Goal: Register for event/course

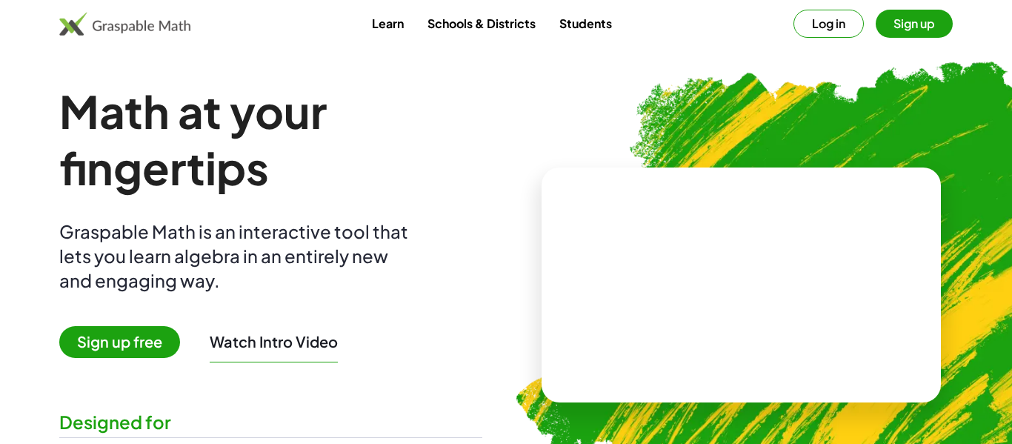
click at [901, 26] on button "Sign up" at bounding box center [914, 24] width 77 height 28
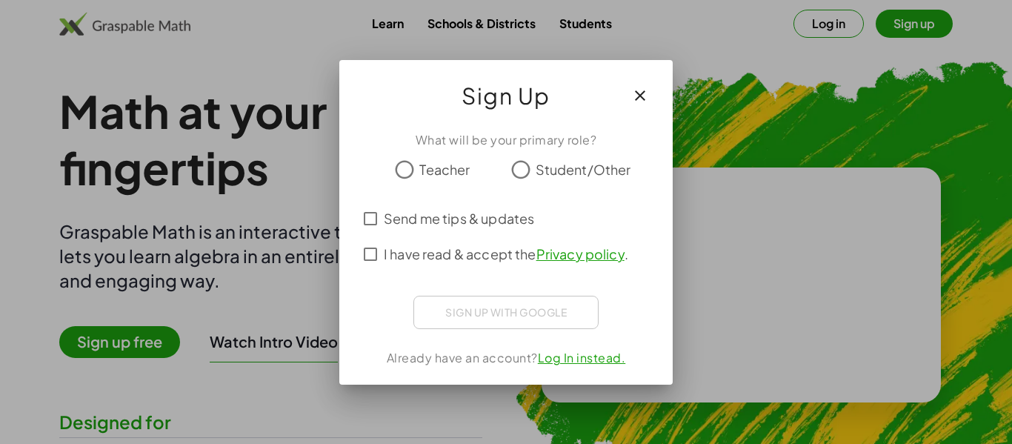
click at [556, 169] on span "Student/Other" at bounding box center [584, 169] width 96 height 20
click at [435, 255] on span "I have read & accept the Privacy policy ." at bounding box center [506, 254] width 244 height 20
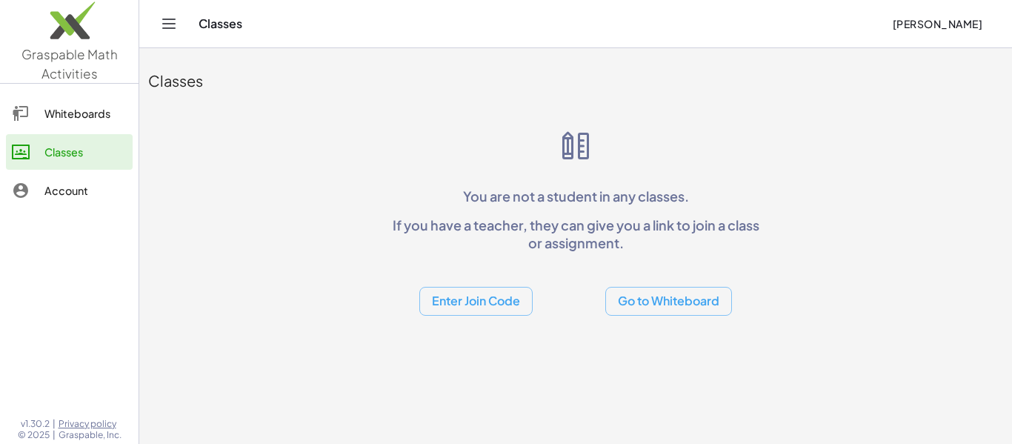
click at [482, 299] on button "Enter Join Code" at bounding box center [475, 301] width 113 height 29
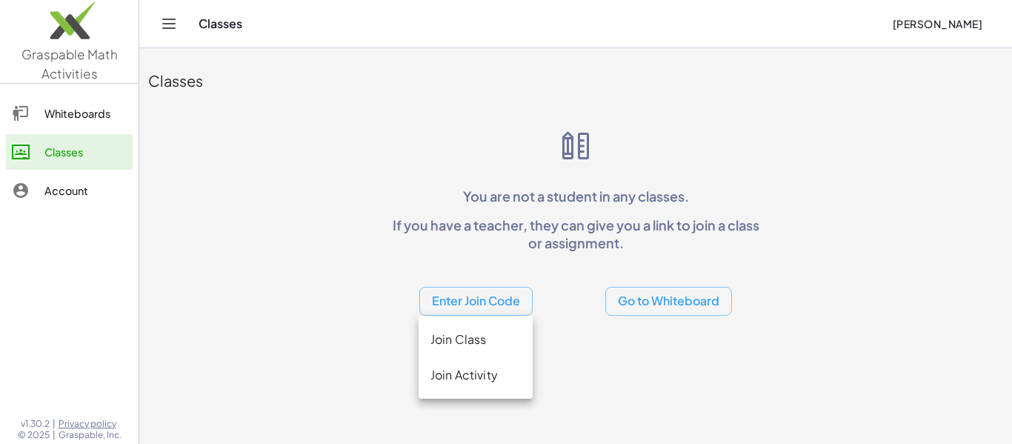
click at [462, 331] on div "Join Class" at bounding box center [475, 339] width 90 height 18
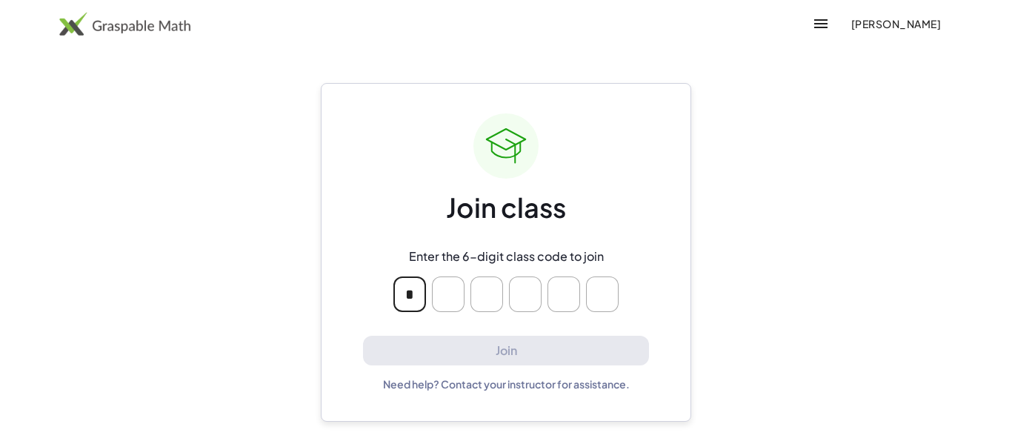
type input "*"
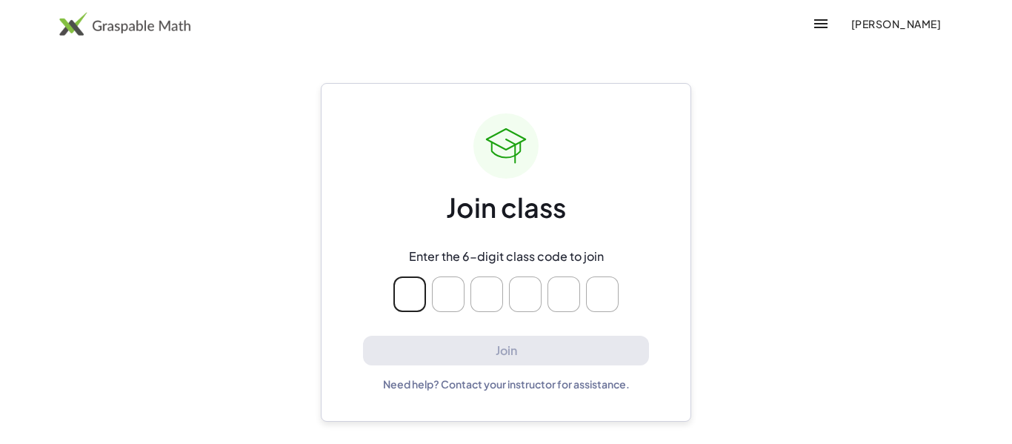
type input "*"
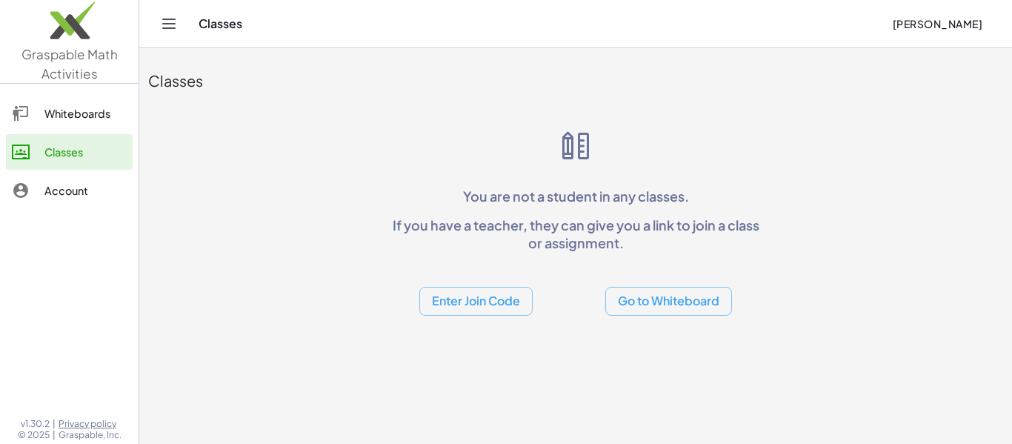
click at [519, 322] on div "Classes You are not a student in any classes. If you have a teacher, they can g…" at bounding box center [575, 186] width 873 height 276
click at [495, 295] on button "Enter Join Code" at bounding box center [475, 301] width 113 height 29
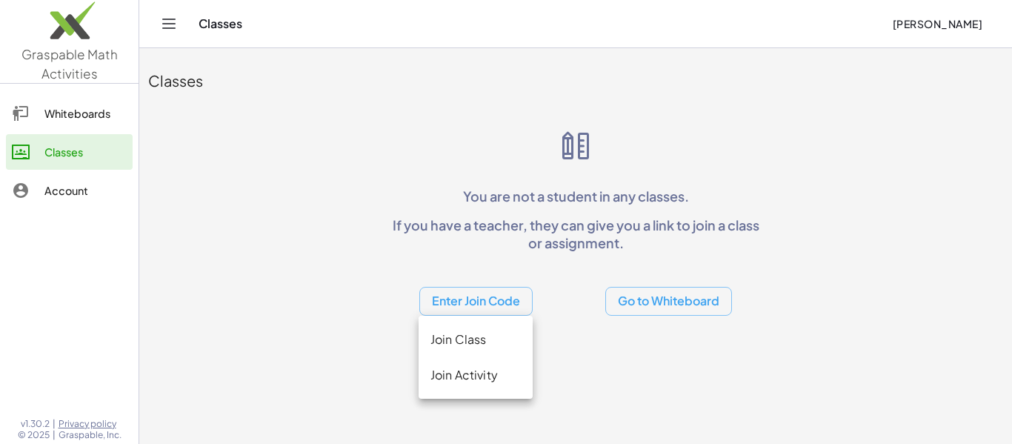
click at [479, 376] on div "Join Activity" at bounding box center [475, 375] width 90 height 18
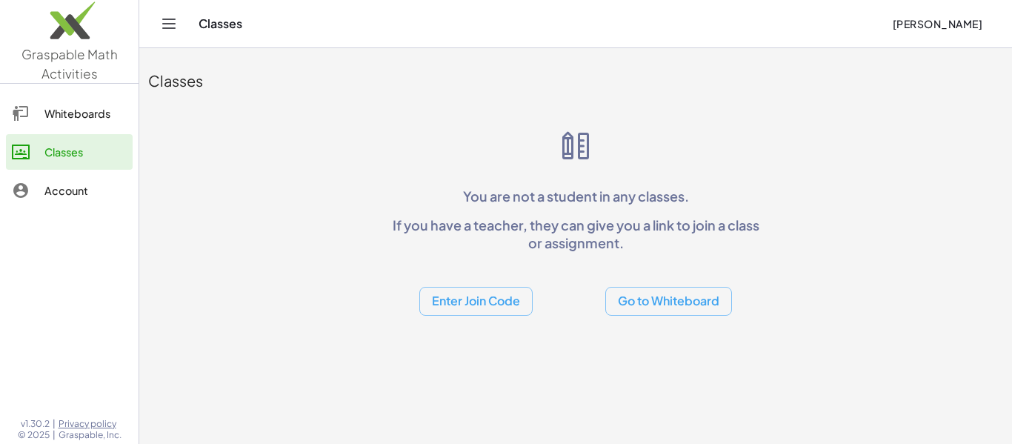
click at [474, 290] on button "Enter Join Code" at bounding box center [475, 301] width 113 height 29
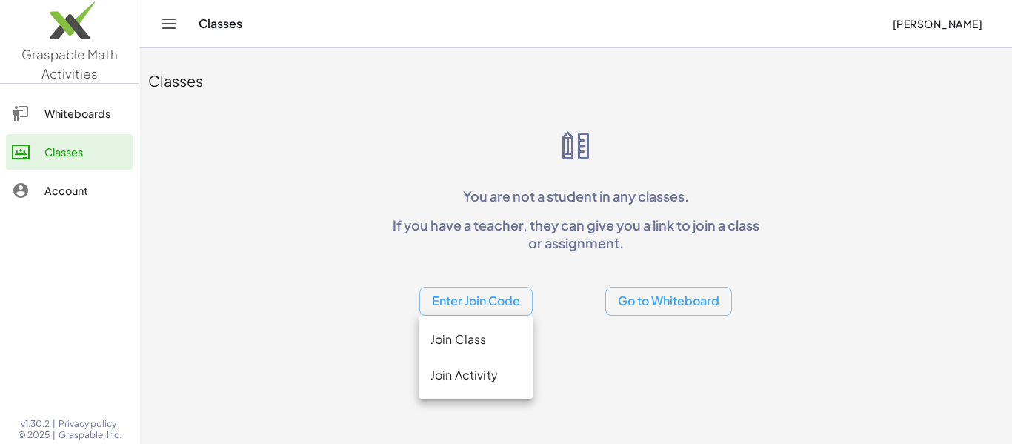
click at [484, 357] on div "Join Class" at bounding box center [476, 375] width 114 height 36
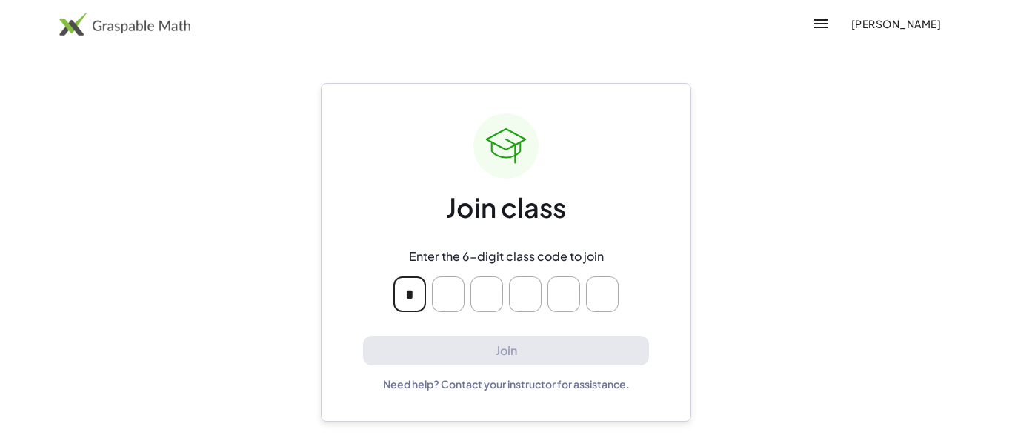
type input "*"
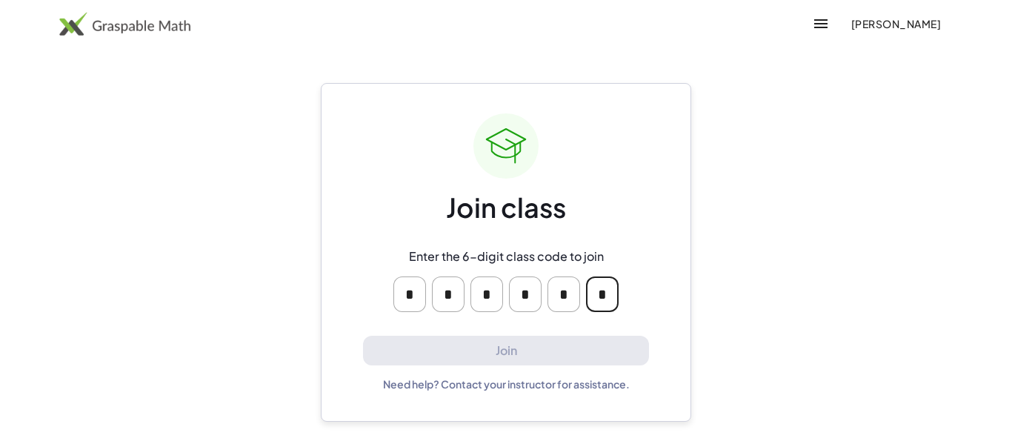
type input "*"
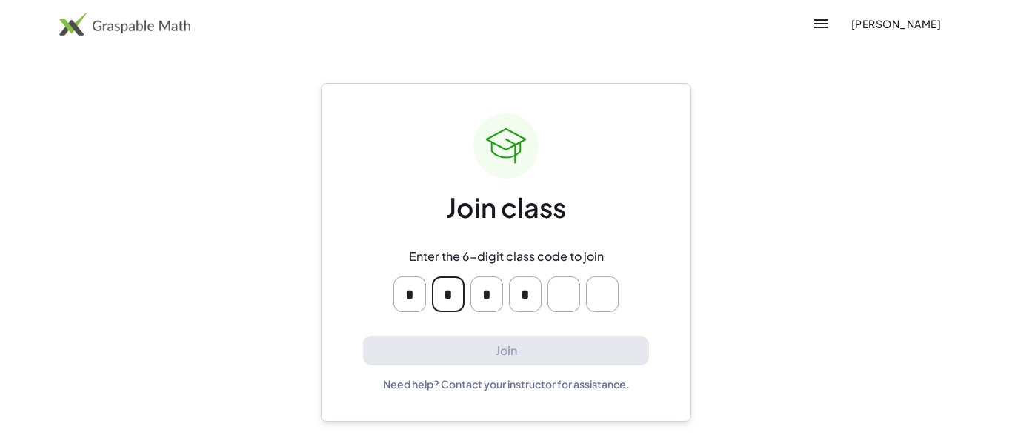
type input "*"
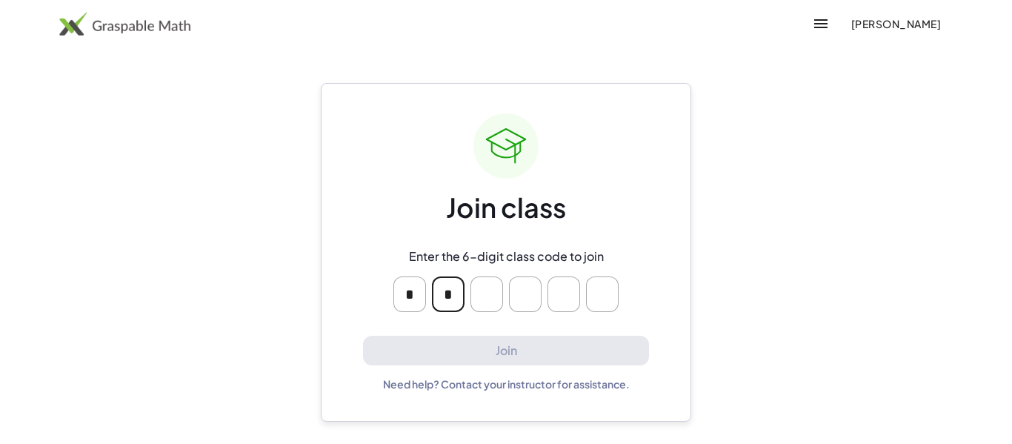
type input "*"
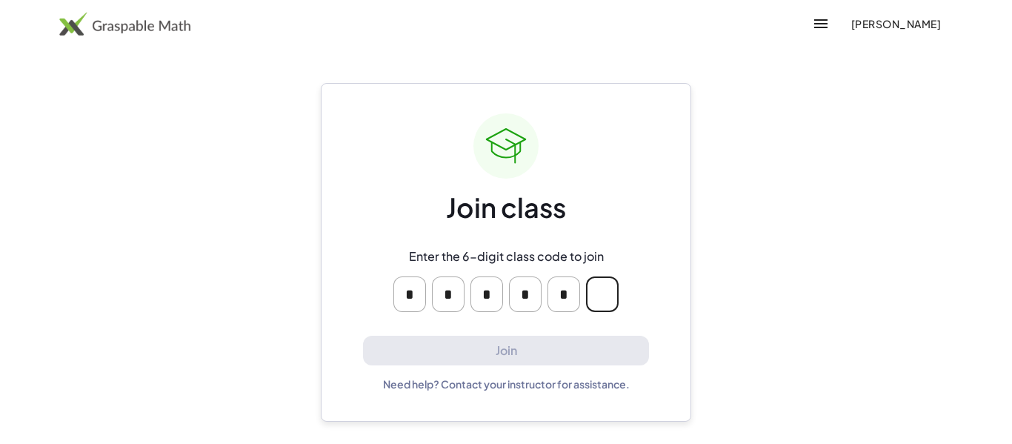
click at [614, 293] on input "Please enter OTP character 6" at bounding box center [602, 294] width 33 height 36
type input "*"
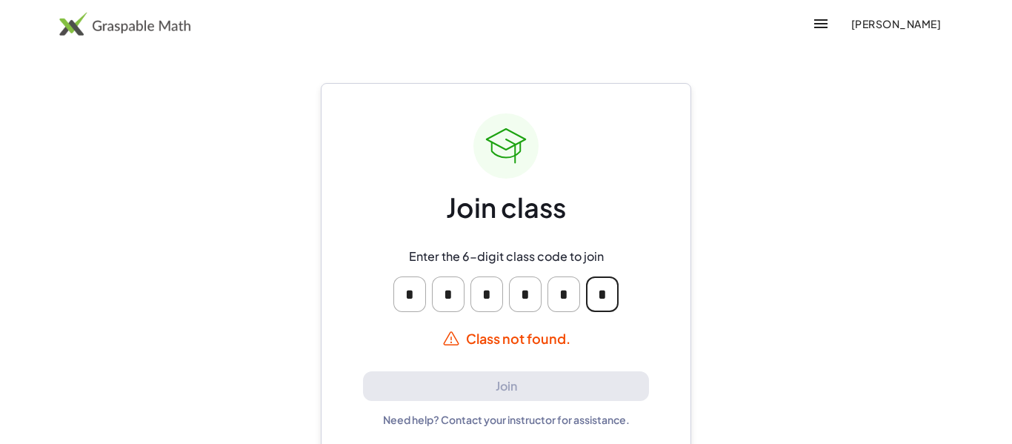
click at [614, 293] on input "*" at bounding box center [602, 294] width 33 height 36
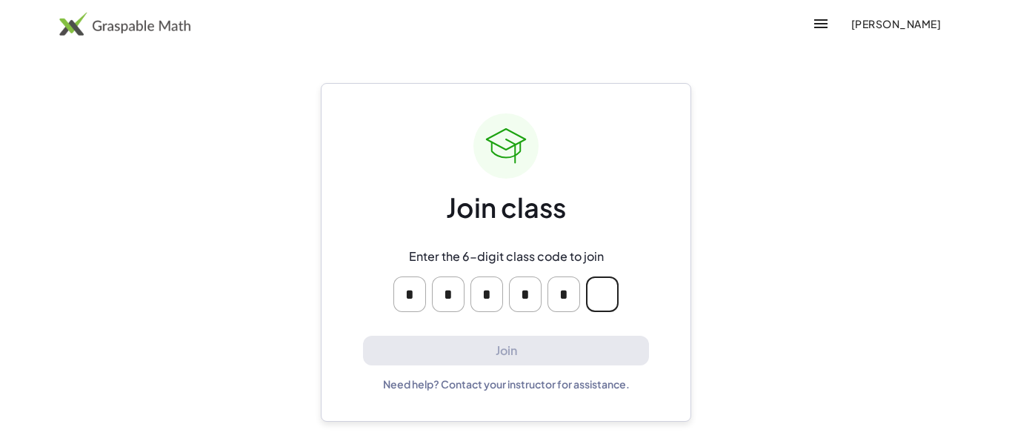
click at [614, 293] on input "Please enter OTP character 6" at bounding box center [602, 294] width 33 height 36
type input "*"
click at [614, 293] on input "Please enter OTP character 6" at bounding box center [602, 294] width 33 height 36
type input "*"
click at [614, 293] on input "Please enter OTP character 6" at bounding box center [602, 294] width 33 height 36
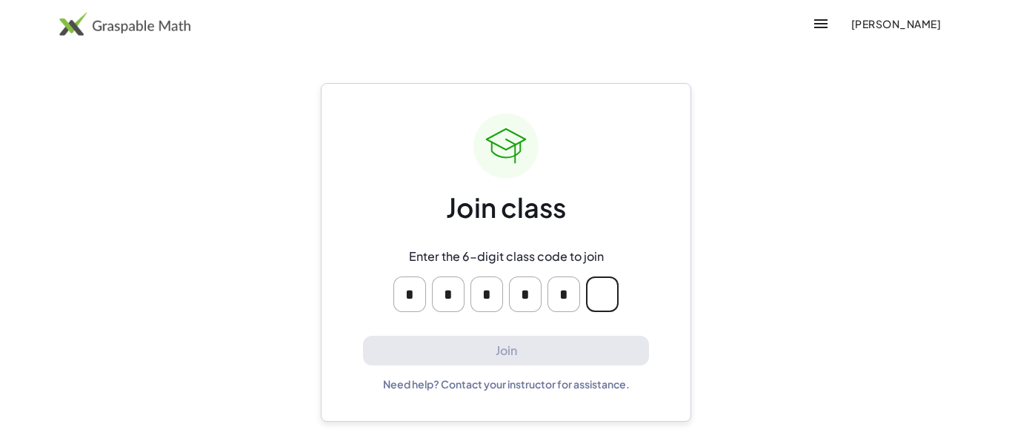
type input "*"
click at [614, 293] on input "Please enter OTP character 6" at bounding box center [602, 294] width 33 height 36
type input "*"
click at [614, 293] on input "Please enter OTP character 6" at bounding box center [602, 294] width 33 height 36
type input "*"
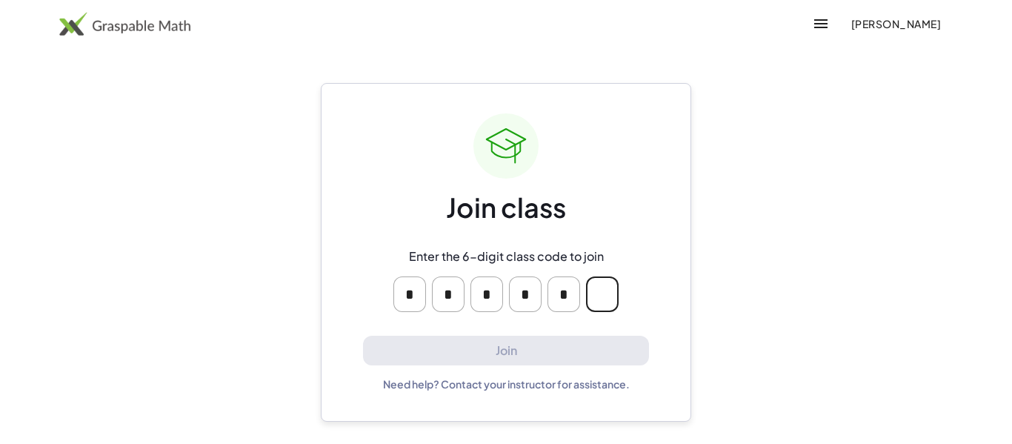
click at [614, 293] on input "Please enter OTP character 6" at bounding box center [602, 294] width 33 height 36
type input "*"
click at [614, 293] on input "Please enter OTP character 6" at bounding box center [602, 294] width 33 height 36
type input "*"
click at [614, 293] on input "Please enter OTP character 6" at bounding box center [602, 294] width 33 height 36
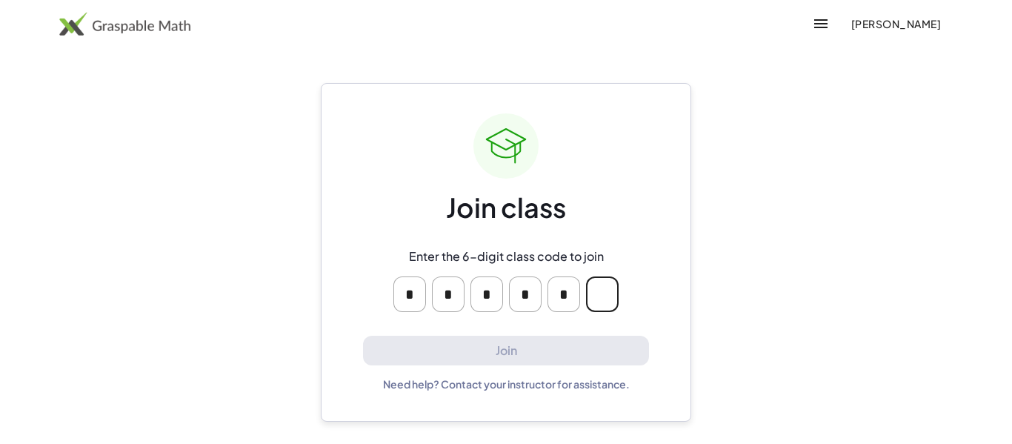
type input "*"
click at [614, 293] on input "Please enter OTP character 6" at bounding box center [602, 294] width 33 height 36
type input "*"
click at [614, 293] on input "Please enter OTP character 6" at bounding box center [602, 294] width 33 height 36
type input "*"
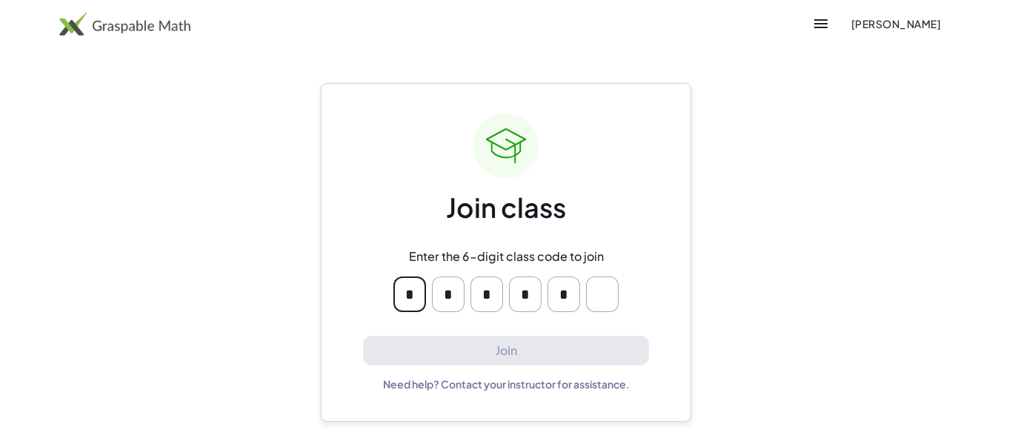
click at [611, 290] on input "Please enter OTP character 6" at bounding box center [602, 294] width 33 height 36
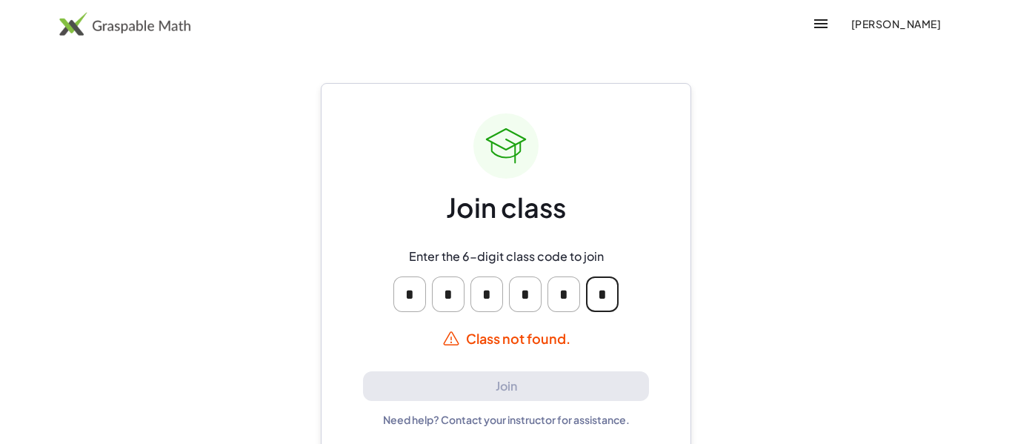
type input "*"
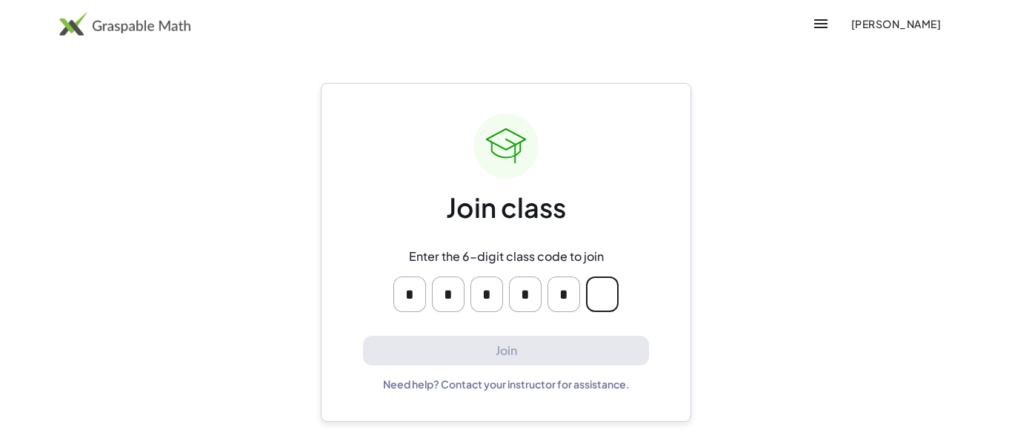
click at [611, 290] on input "Please enter OTP character 6" at bounding box center [602, 294] width 33 height 36
type input "*"
click at [611, 290] on input "Please enter OTP character 6" at bounding box center [602, 294] width 33 height 36
type input "*"
click at [611, 290] on input "Please enter OTP character 6" at bounding box center [602, 294] width 33 height 36
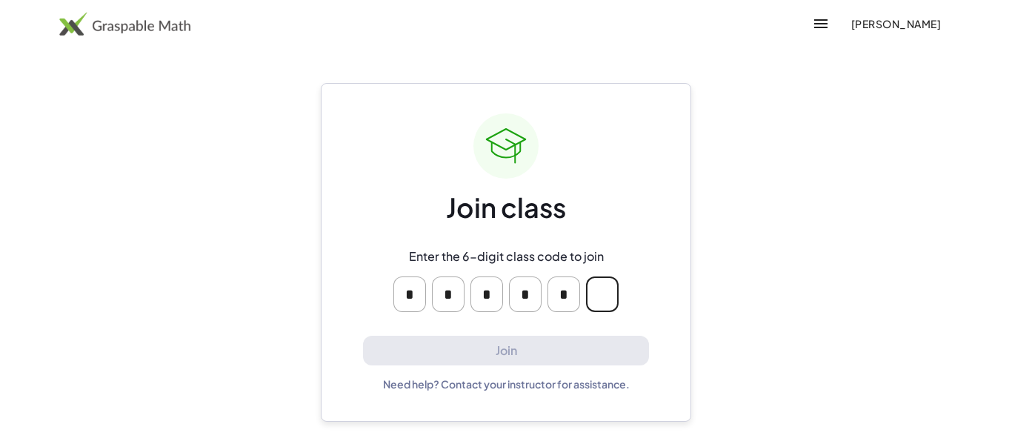
type input "*"
click at [611, 290] on input "Please enter OTP character 6" at bounding box center [602, 294] width 33 height 36
type input "*"
click at [611, 290] on input "Please enter OTP character 6" at bounding box center [602, 294] width 33 height 36
type input "*"
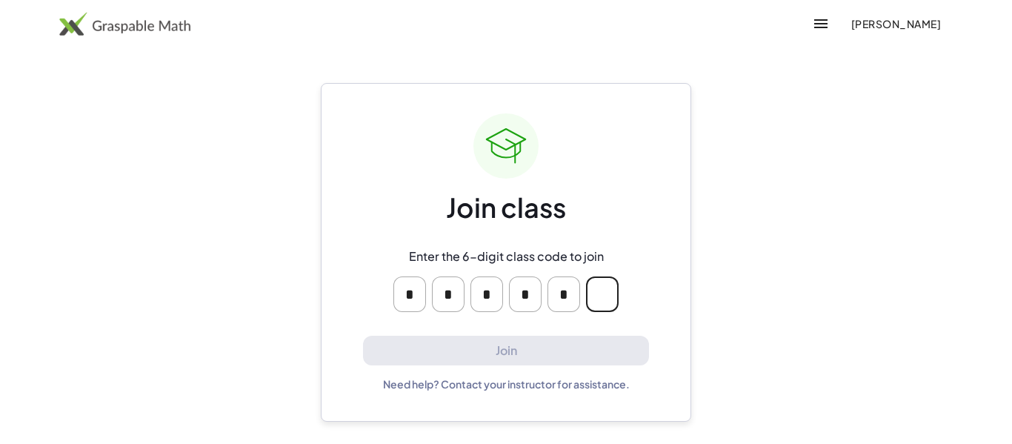
click at [611, 290] on input "Please enter OTP character 6" at bounding box center [602, 294] width 33 height 36
type input "*"
click at [611, 290] on input "Please enter OTP character 6" at bounding box center [602, 294] width 33 height 36
type input "*"
click at [611, 290] on input "Please enter OTP character 6" at bounding box center [602, 294] width 33 height 36
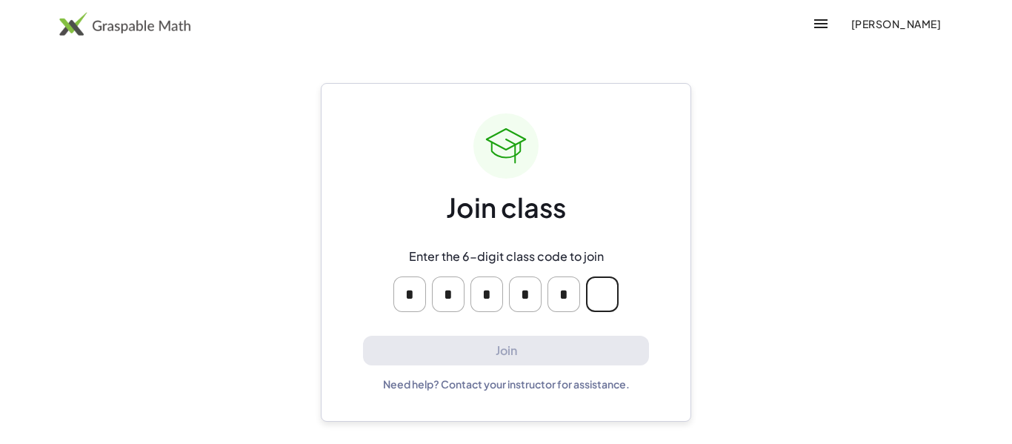
type input "*"
click at [611, 290] on input "Please enter OTP character 6" at bounding box center [602, 294] width 33 height 36
type input "*"
click at [611, 290] on input "Please enter OTP character 6" at bounding box center [602, 294] width 33 height 36
type input "*"
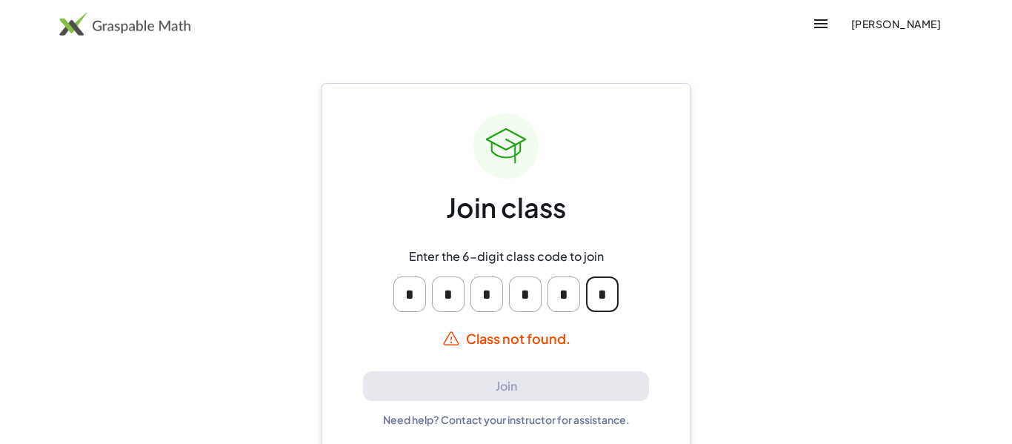
click at [611, 290] on input "*" at bounding box center [602, 294] width 33 height 36
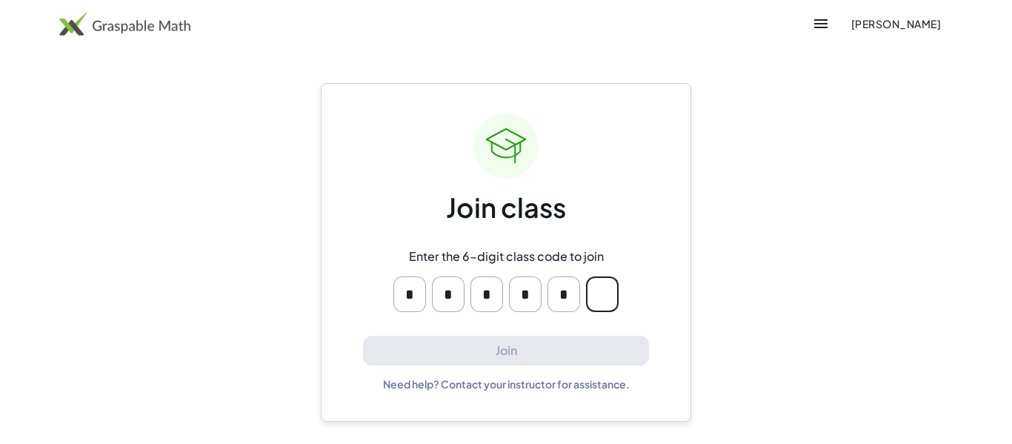
click at [611, 290] on input "Please enter OTP character 6" at bounding box center [602, 294] width 33 height 36
type input "*"
click at [611, 290] on input "Please enter OTP character 6" at bounding box center [602, 294] width 33 height 36
type input "*"
click at [405, 298] on input "*" at bounding box center [409, 294] width 33 height 36
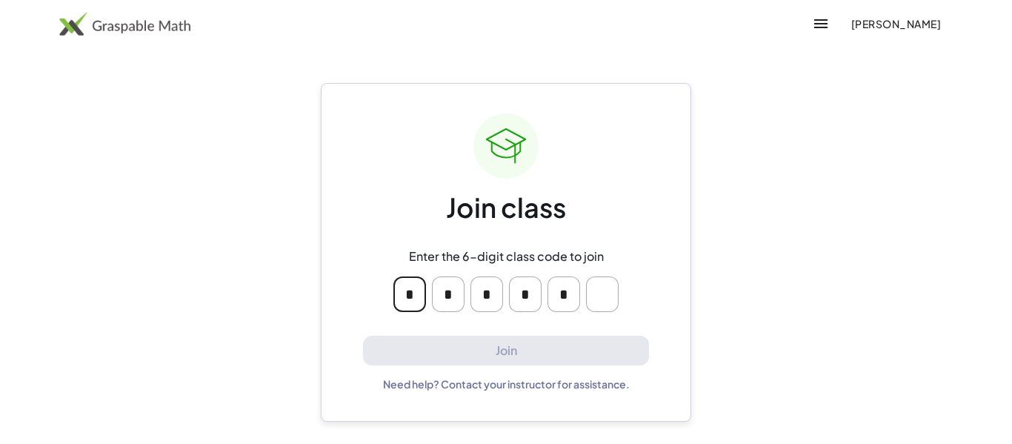
type input "*"
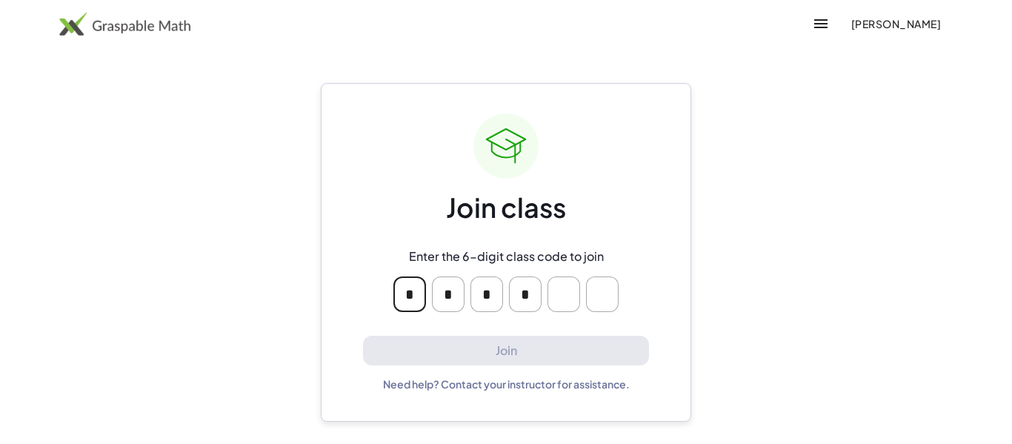
type input "*"
